Goal: Information Seeking & Learning: Learn about a topic

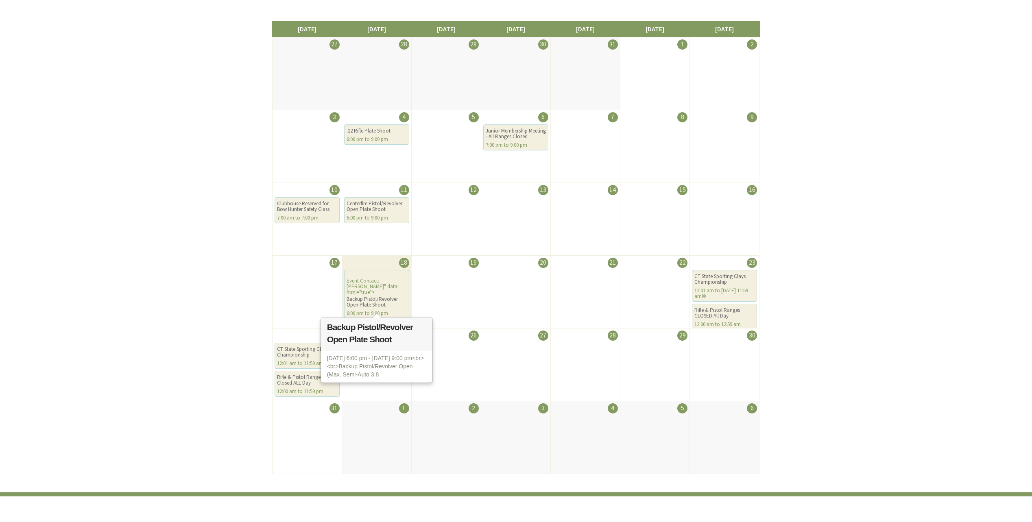
scroll to position [163, 0]
click at [376, 296] on div "Backup Pistol/Revolver Open Plate Shoot" at bounding box center [377, 301] width 60 height 11
drag, startPoint x: 376, startPoint y: 289, endPoint x: 367, endPoint y: 293, distance: 9.5
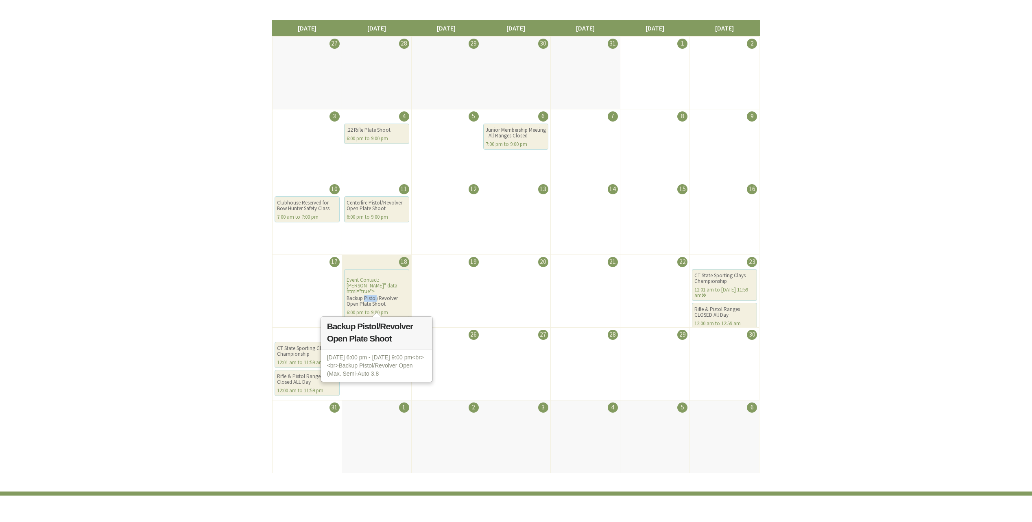
click at [367, 296] on div "Backup Pistol/Revolver Open Plate Shoot" at bounding box center [377, 301] width 60 height 11
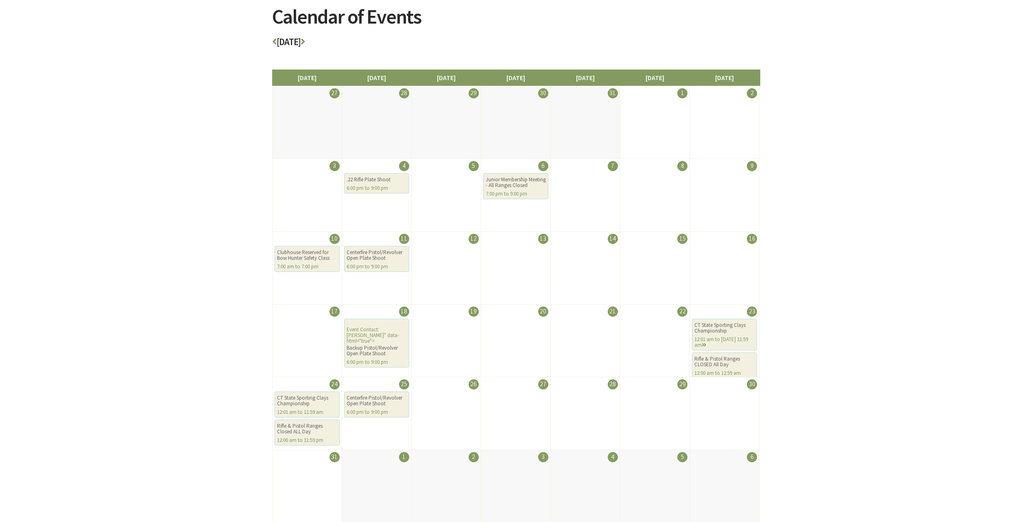
scroll to position [81, 0]
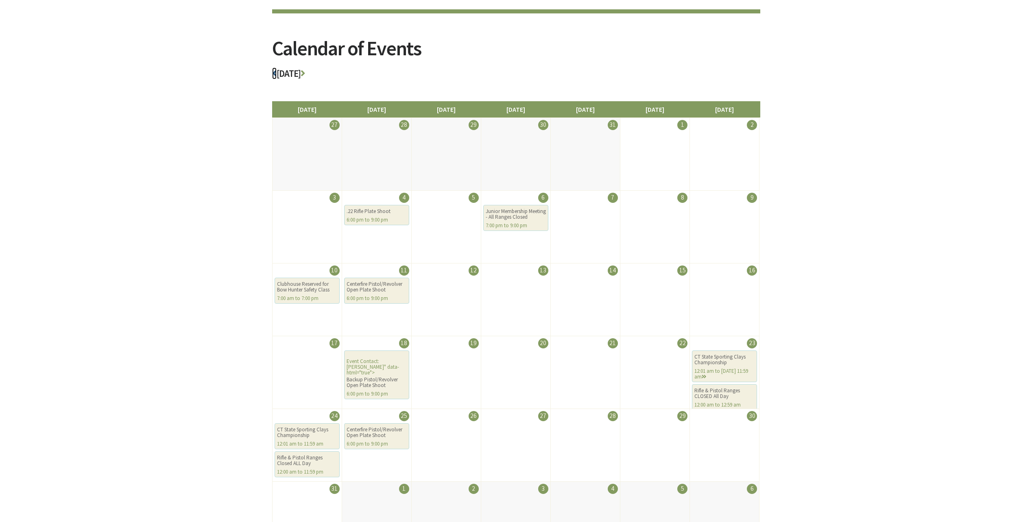
click at [273, 74] on icon at bounding box center [274, 73] width 4 height 9
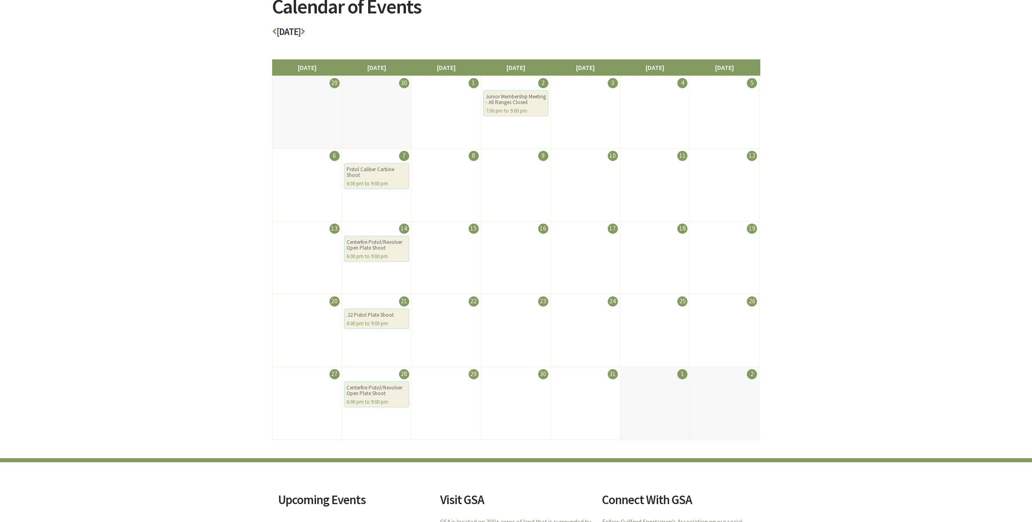
scroll to position [122, 0]
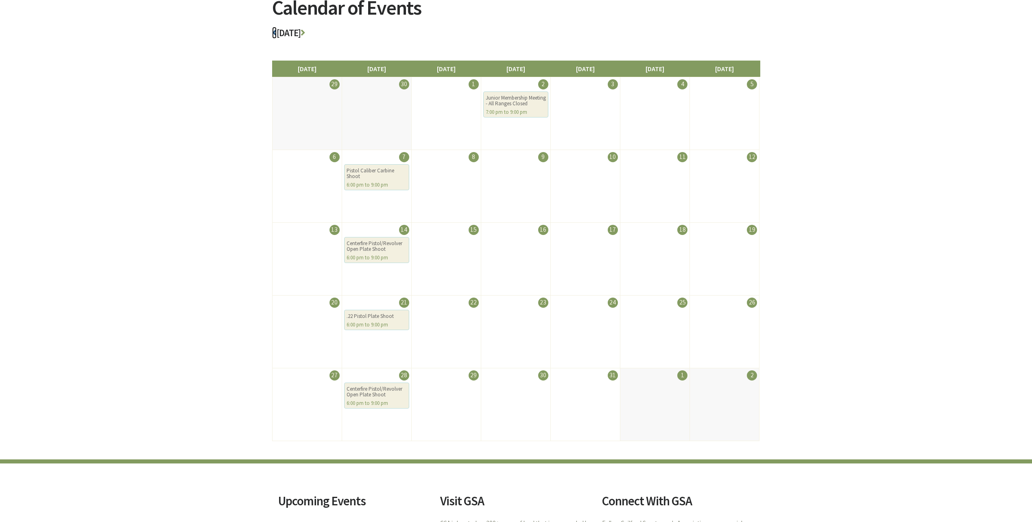
click at [273, 31] on icon at bounding box center [274, 32] width 4 height 9
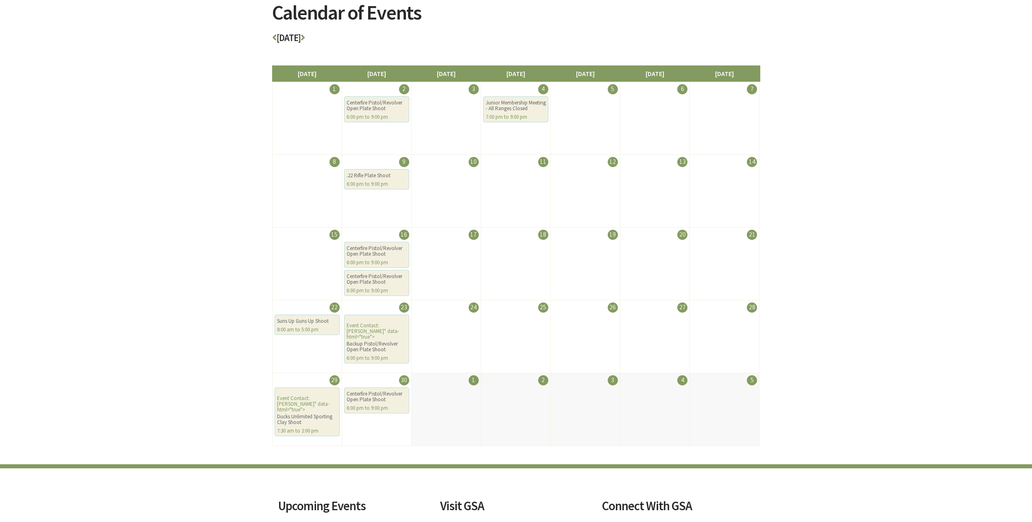
scroll to position [122, 0]
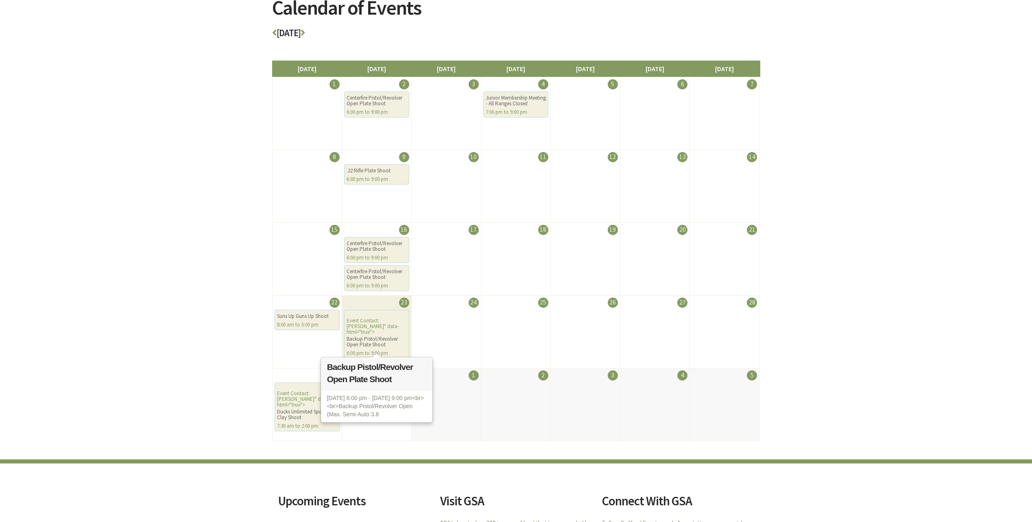
click at [364, 337] on div "Backup Pistol/Revolver Open Plate Shoot" at bounding box center [377, 342] width 60 height 11
drag, startPoint x: 364, startPoint y: 331, endPoint x: 401, endPoint y: 339, distance: 37.7
click at [401, 339] on div "Backup Pistol/Revolver Open Plate Shoot" at bounding box center [377, 342] width 60 height 11
